Goal: Task Accomplishment & Management: Manage account settings

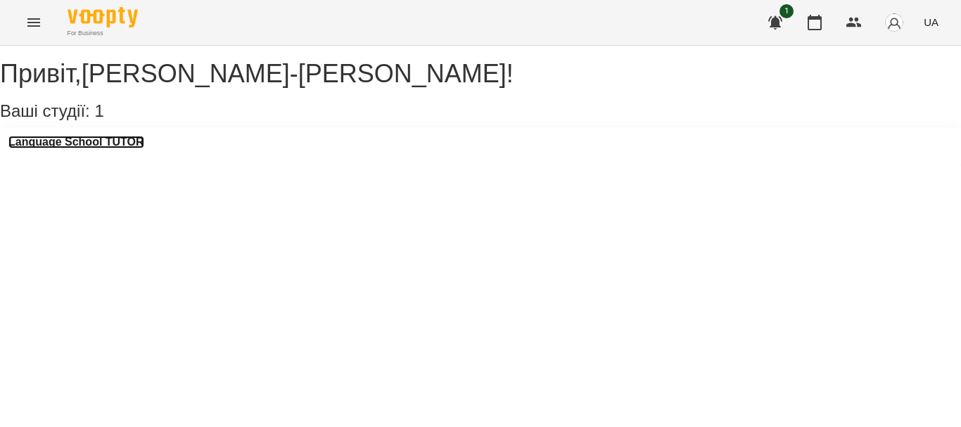
click at [60, 148] on h3 "Language School TUTOR" at bounding box center [76, 142] width 136 height 13
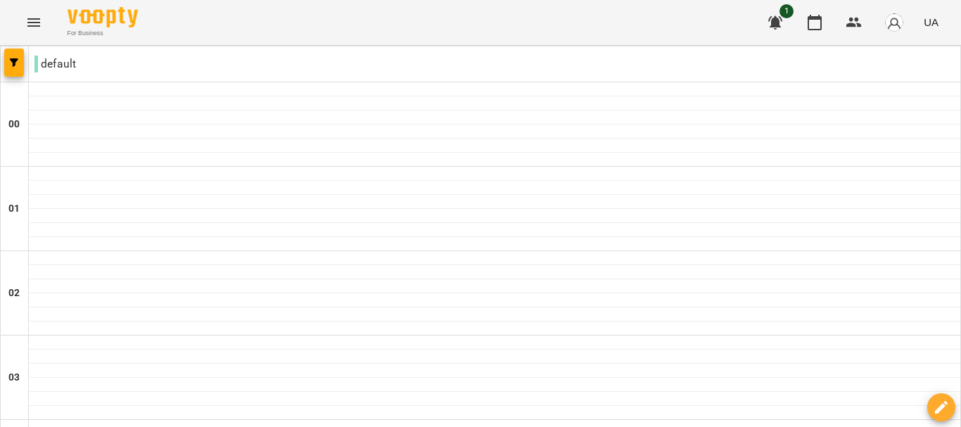
scroll to position [1490, 0]
type input "**********"
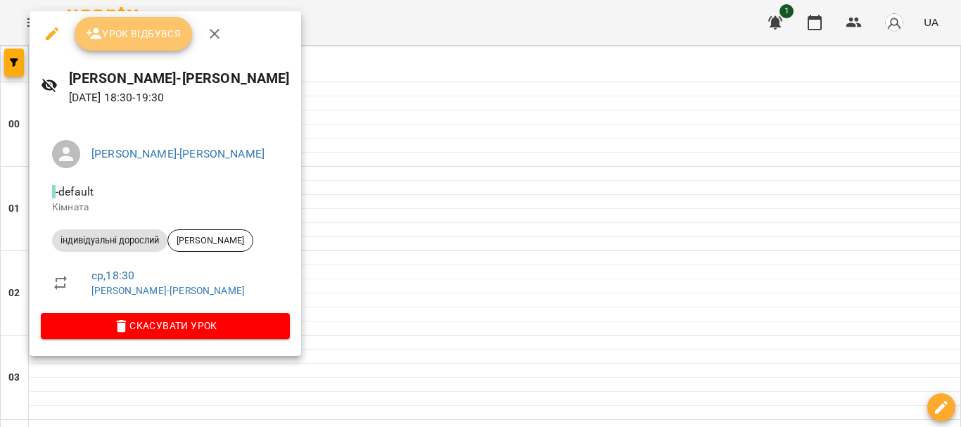
click at [127, 32] on span "Урок відбувся" at bounding box center [134, 33] width 96 height 17
